Goal: Task Accomplishment & Management: Manage account settings

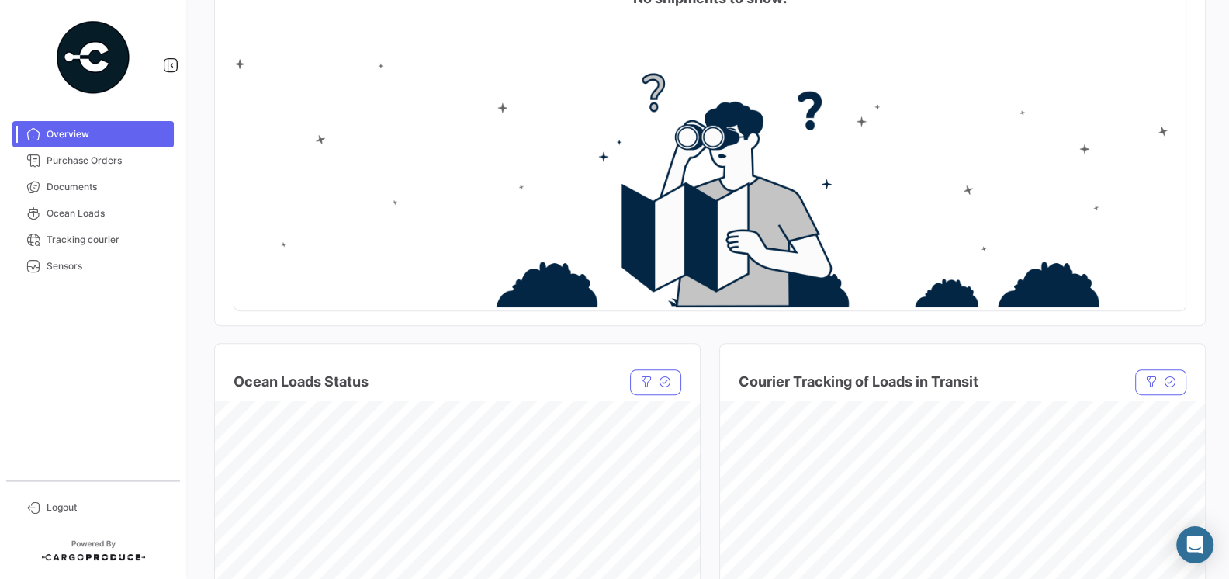
scroll to position [338, 0]
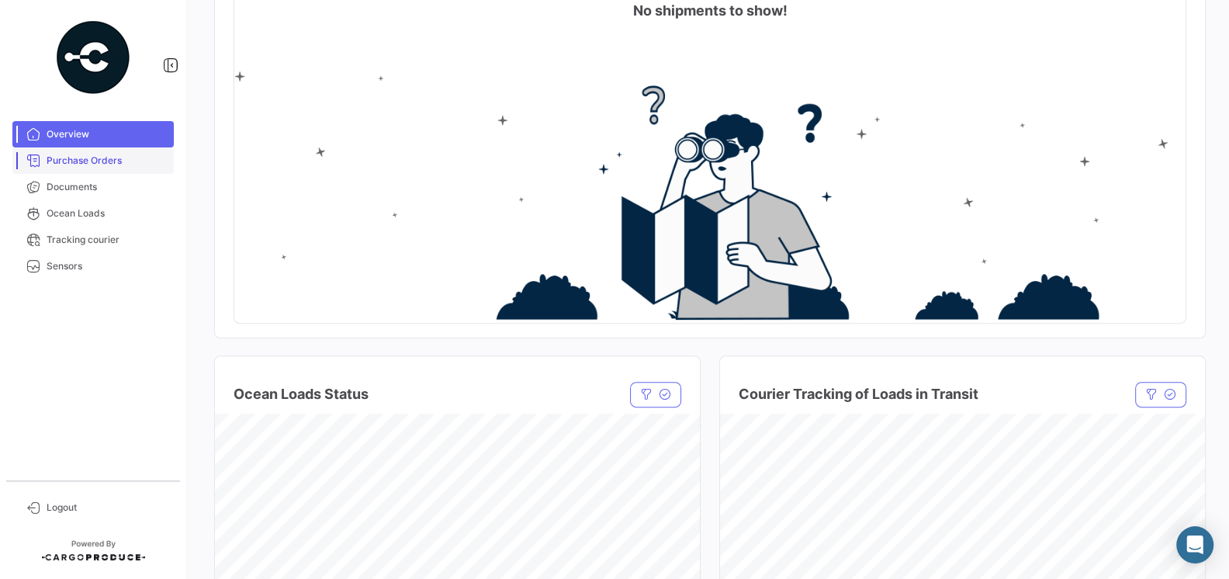
click at [89, 152] on link "Purchase Orders" at bounding box center [92, 160] width 161 height 26
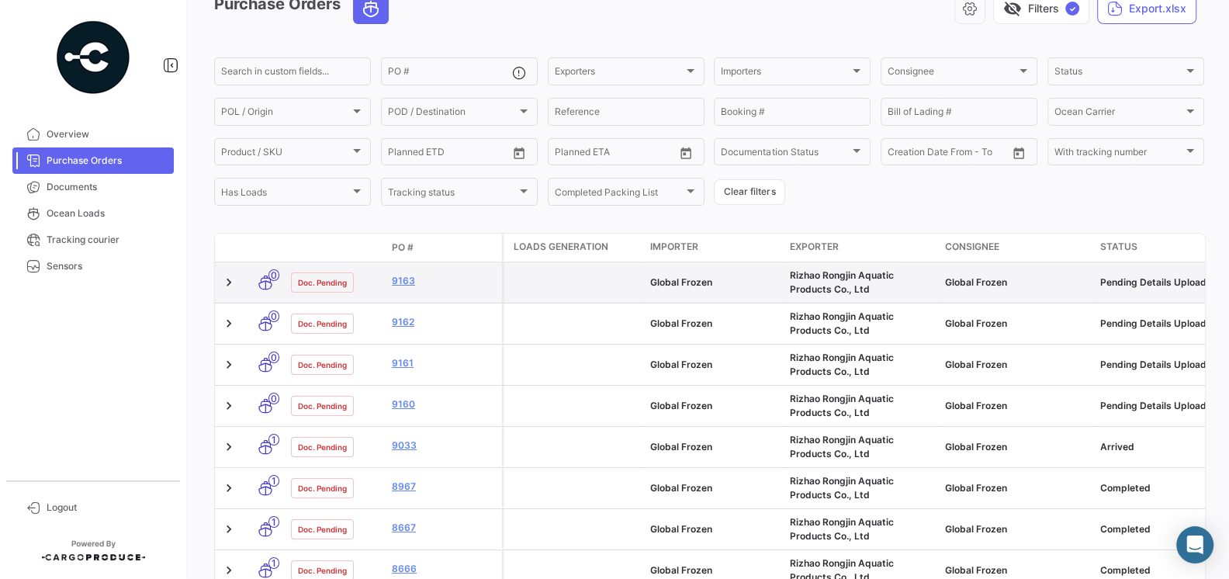
scroll to position [84, 0]
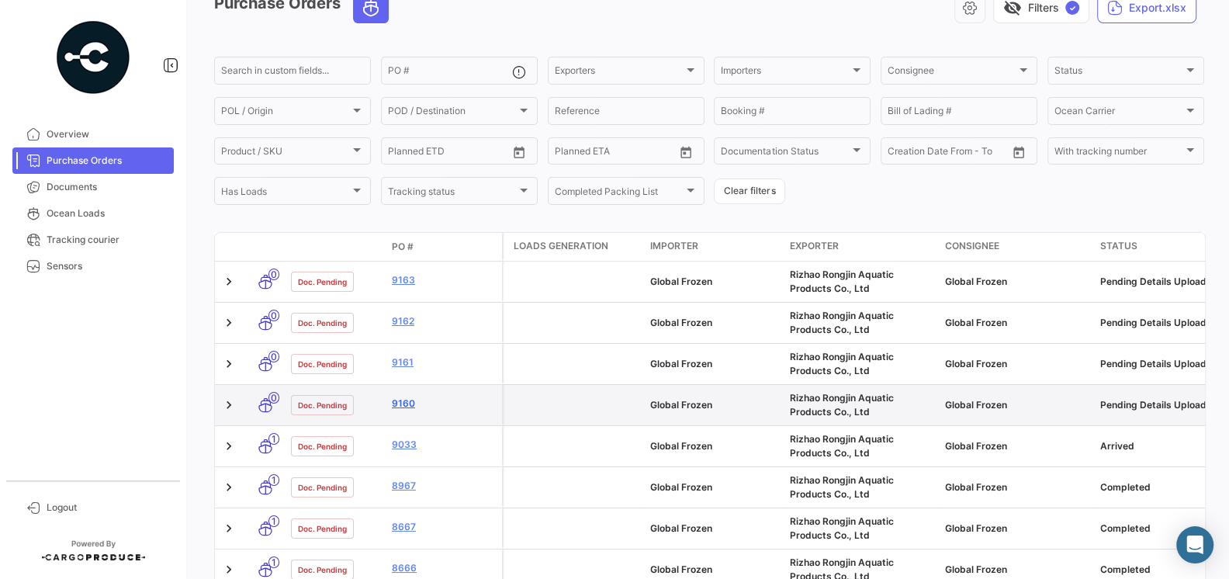
click at [408, 406] on link "9160" at bounding box center [444, 403] width 104 height 14
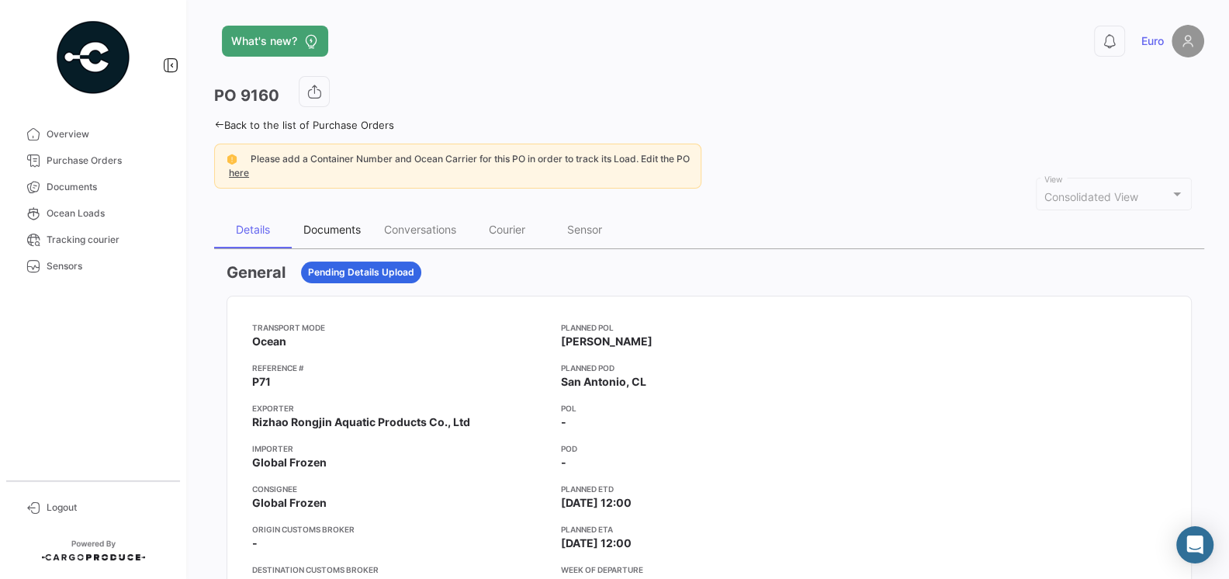
click at [330, 234] on div "Documents" at bounding box center [331, 229] width 57 height 13
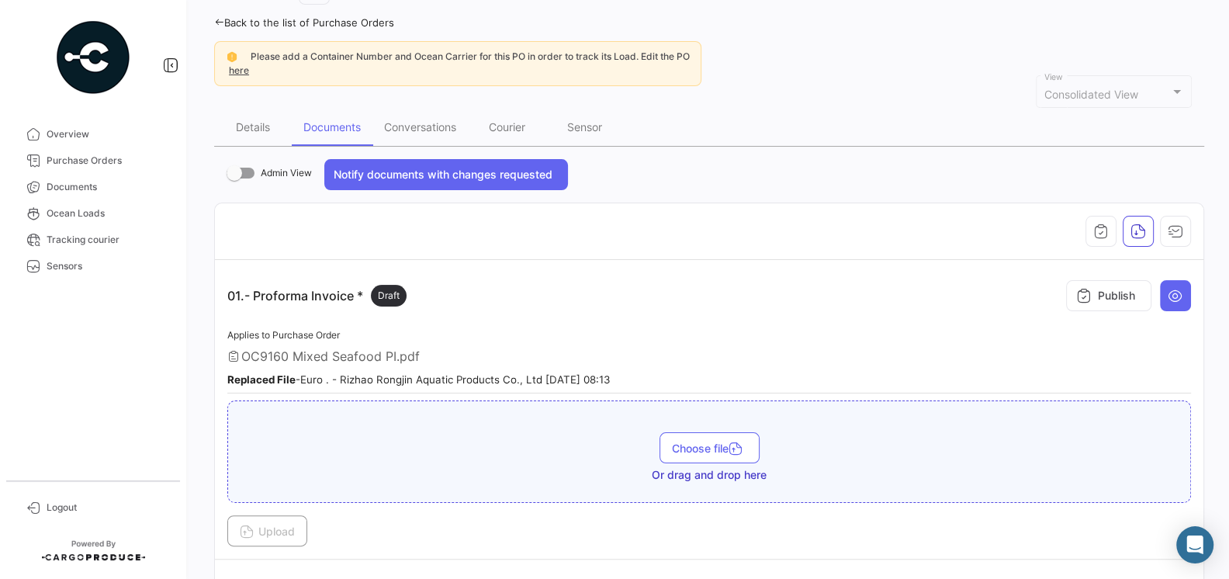
scroll to position [81, 0]
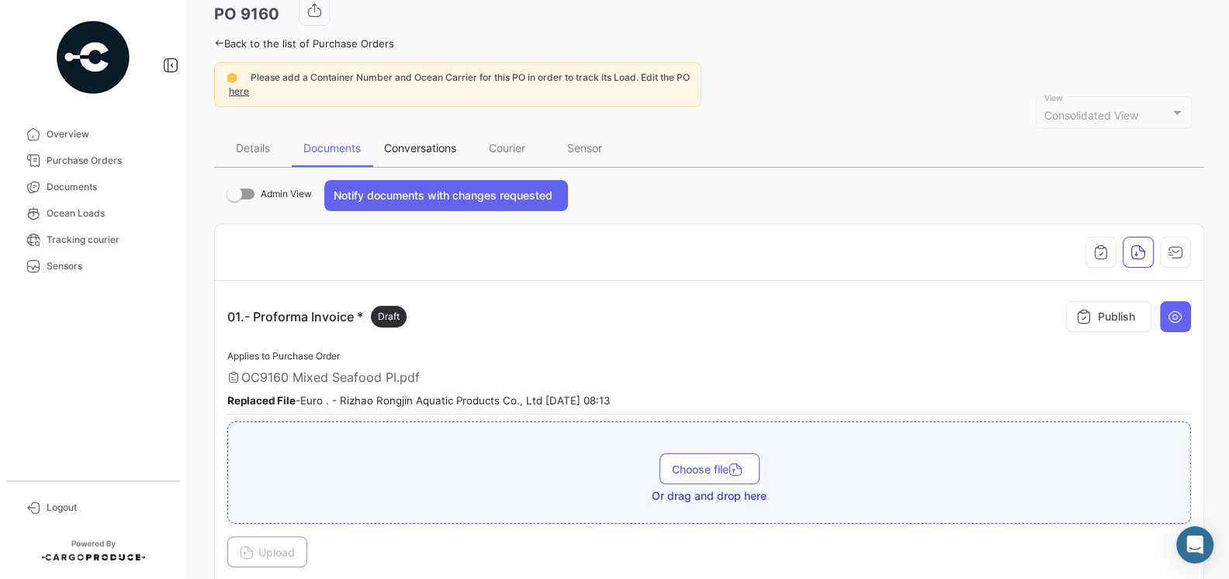
click at [440, 141] on div "Conversations" at bounding box center [420, 147] width 72 height 13
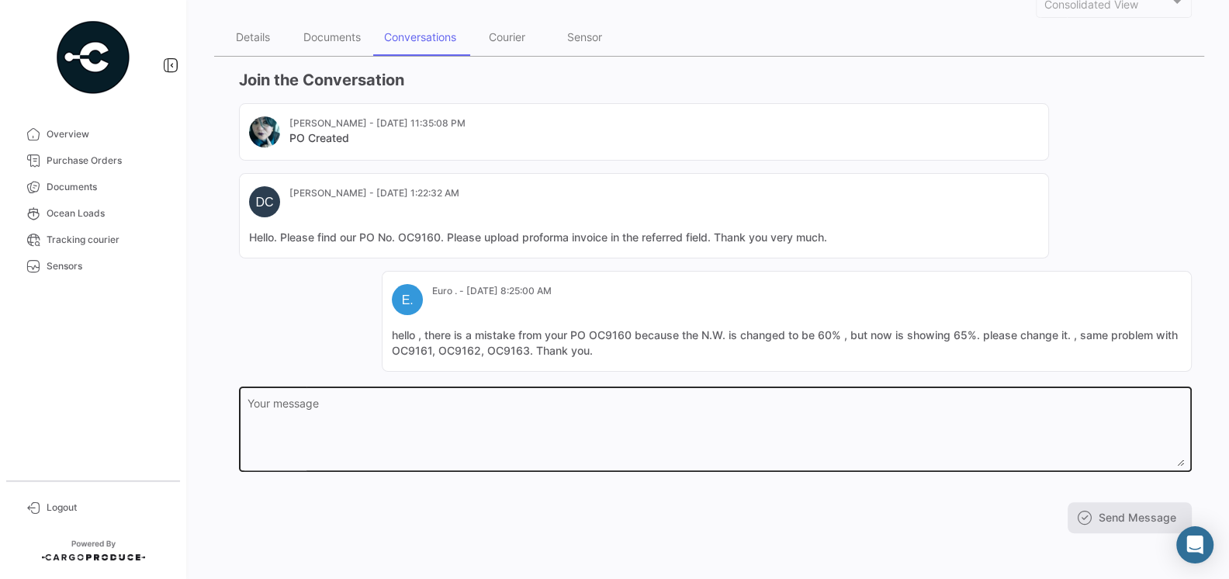
scroll to position [0, 0]
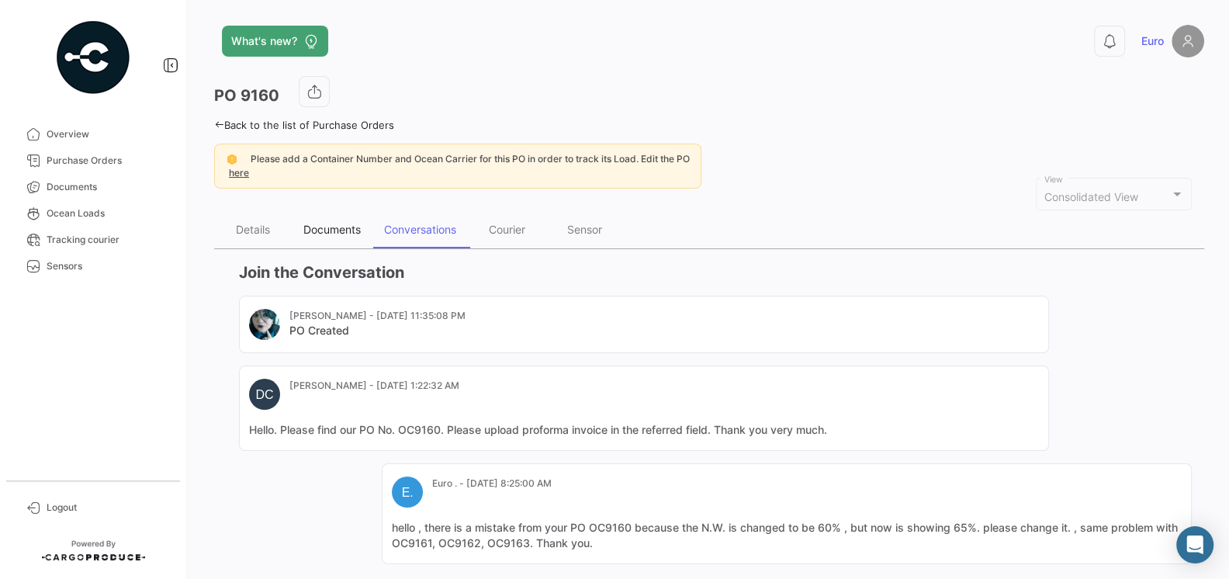
click at [344, 217] on div "Documents" at bounding box center [332, 229] width 81 height 37
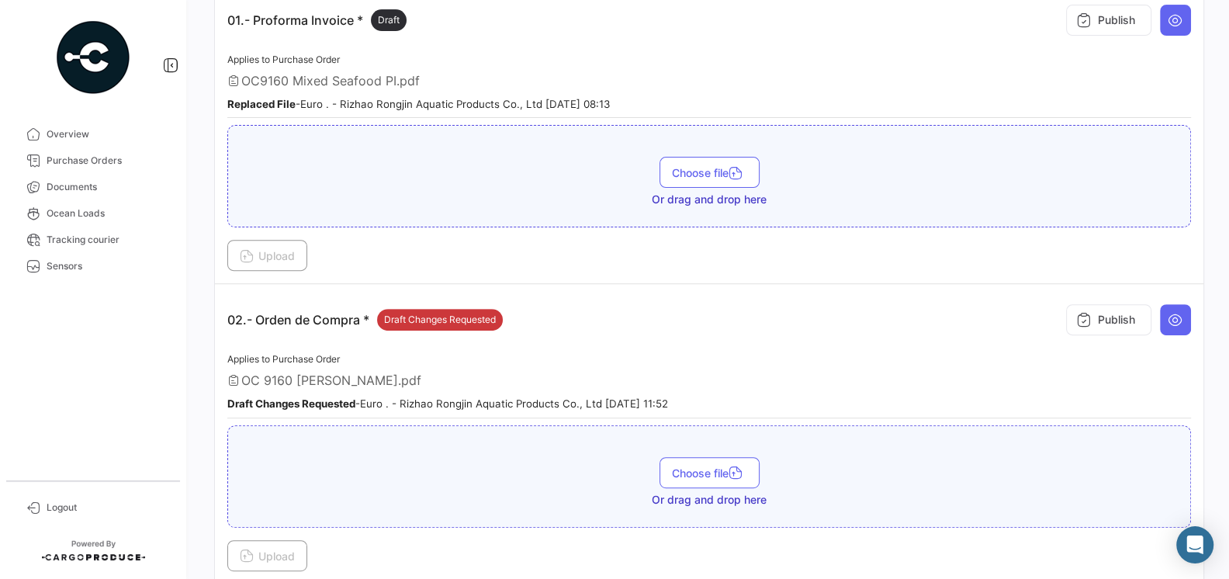
scroll to position [386, 0]
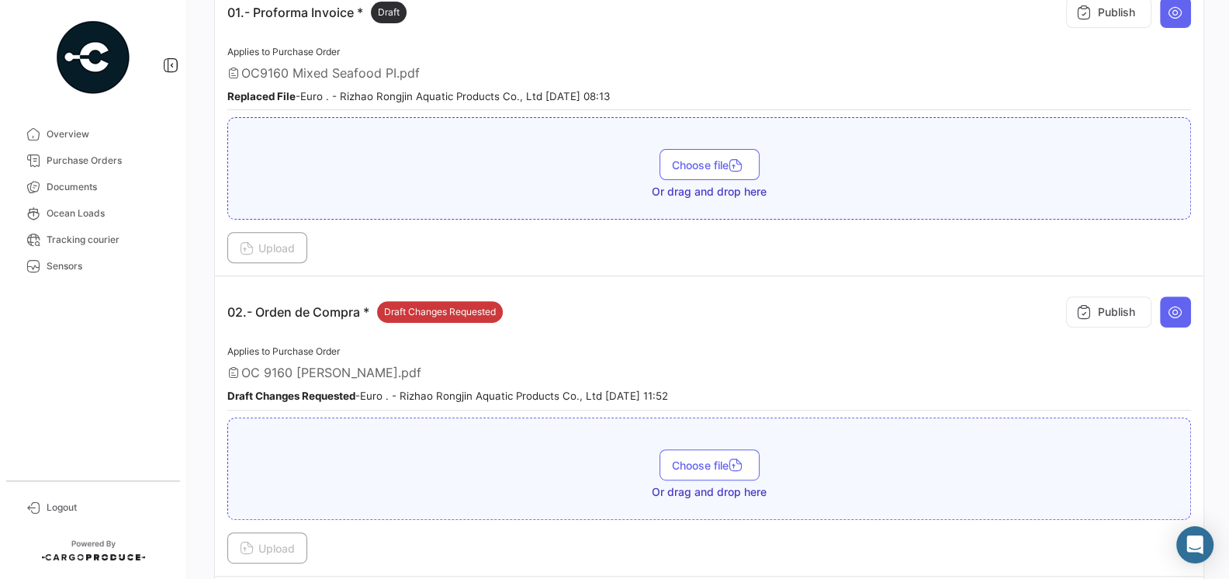
click at [504, 389] on small "Draft Changes Requested - Euro . - Rizhao Rongjin Aquatic Products Co., Ltd [DA…" at bounding box center [447, 395] width 441 height 12
click at [1171, 312] on icon at bounding box center [1176, 312] width 16 height 16
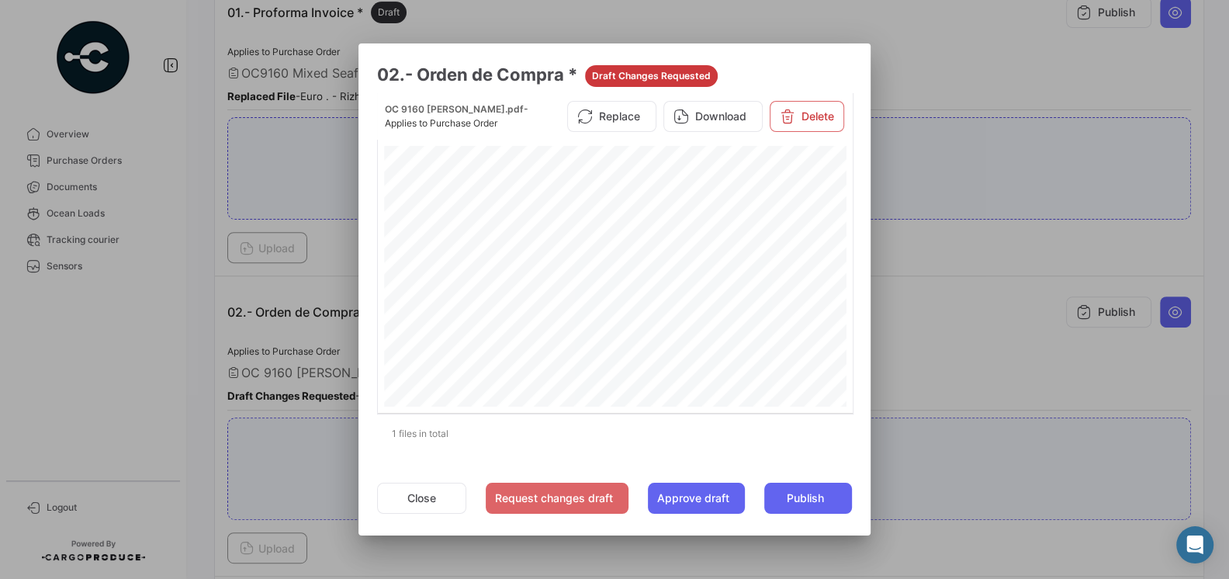
scroll to position [16, 0]
click at [400, 489] on button "Close" at bounding box center [421, 498] width 89 height 31
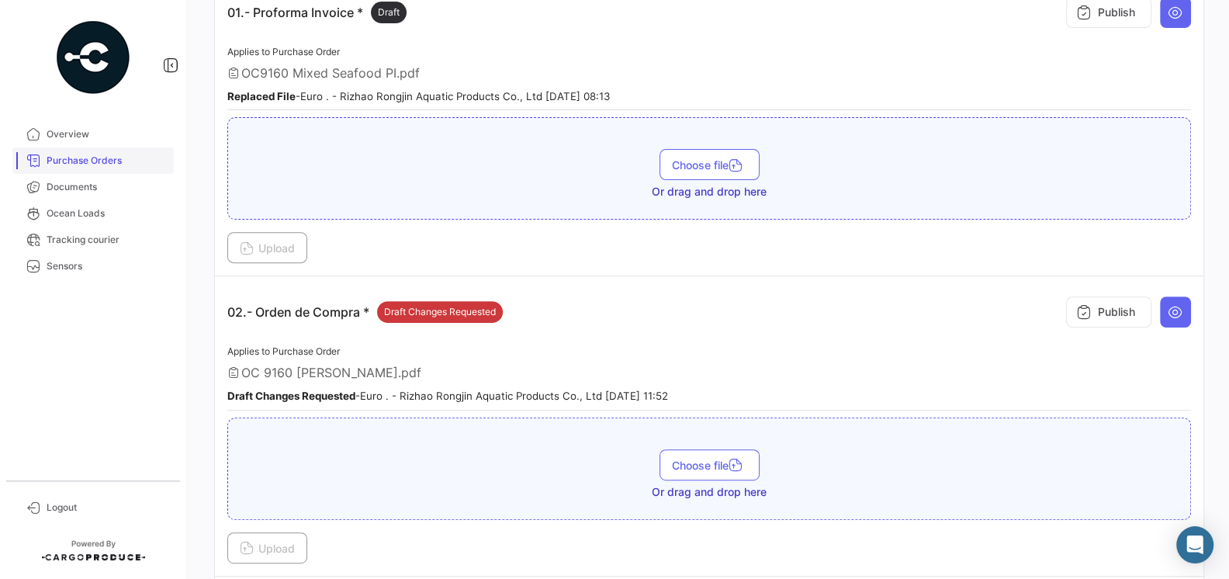
click at [94, 168] on link "Purchase Orders" at bounding box center [92, 160] width 161 height 26
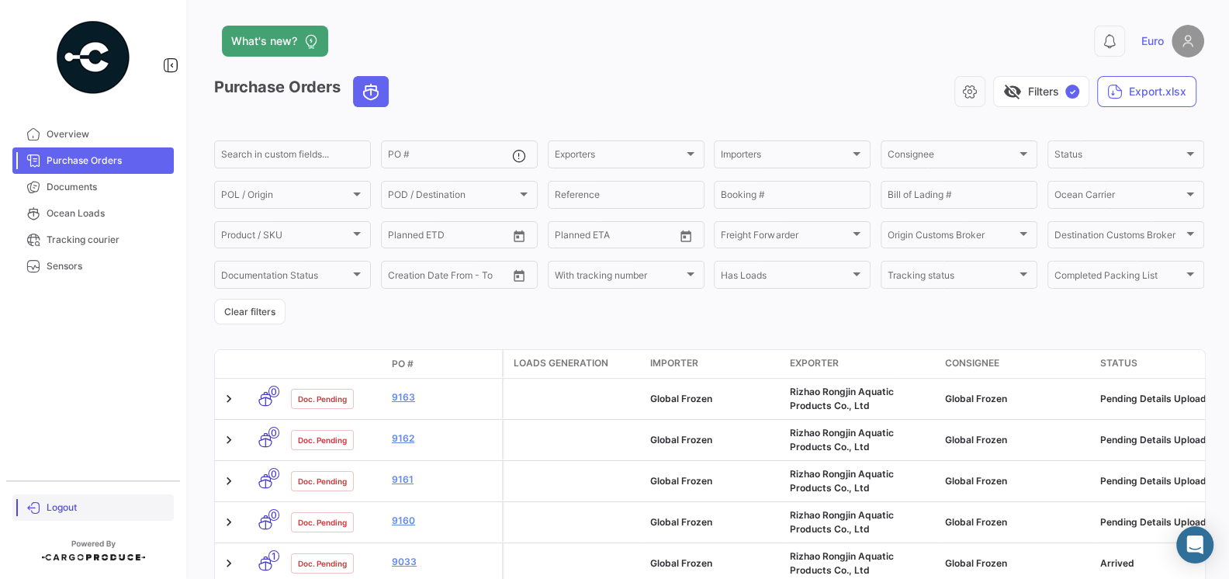
click at [43, 507] on link "Logout" at bounding box center [92, 507] width 161 height 26
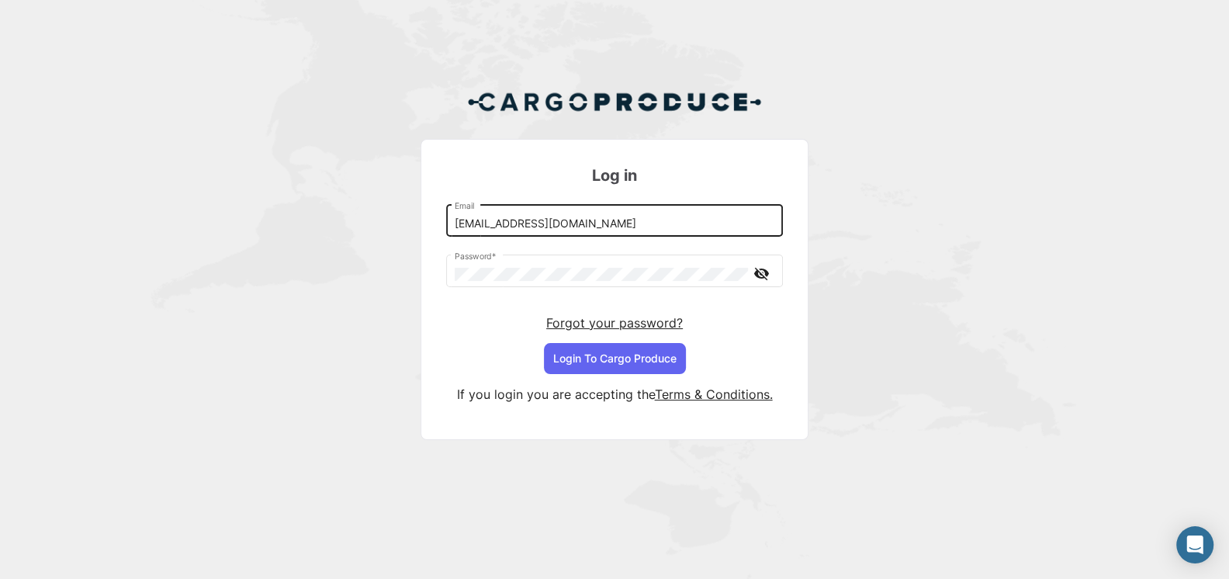
click at [603, 223] on input "[EMAIL_ADDRESS][DOMAIN_NAME]" at bounding box center [615, 223] width 320 height 13
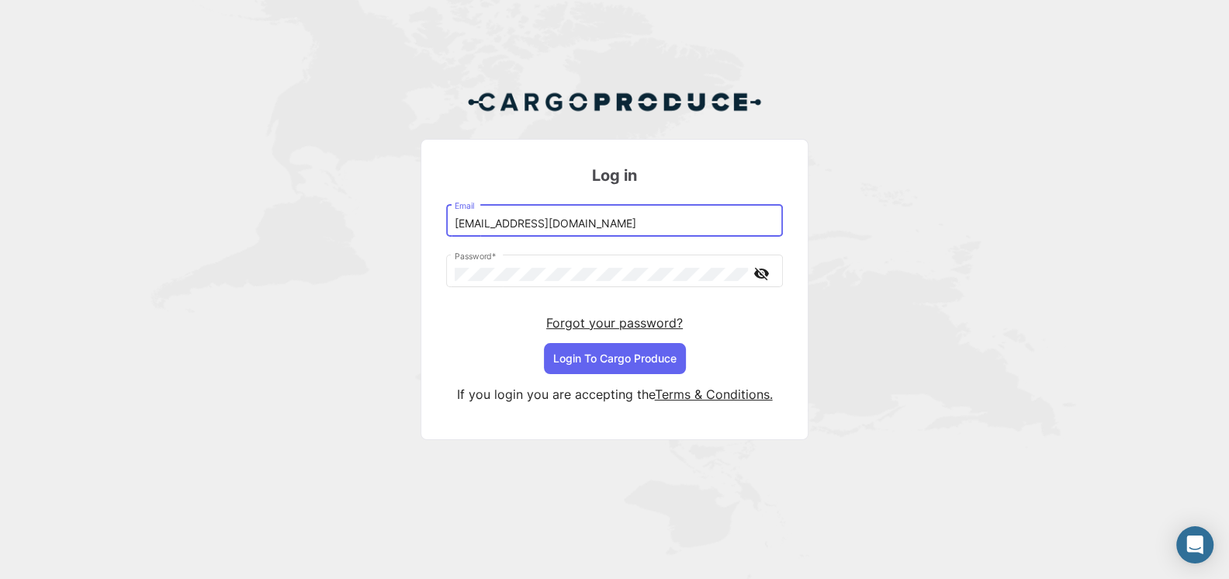
type input "[EMAIL_ADDRESS][DOMAIN_NAME]"
click at [602, 354] on button "Login To Cargo Produce" at bounding box center [615, 358] width 142 height 31
